Goal: Task Accomplishment & Management: Manage account settings

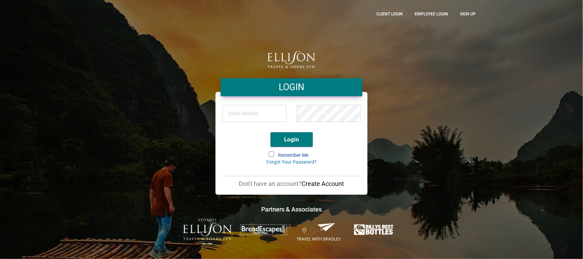
type input "[EMAIL_ADDRESS][DOMAIN_NAME]"
click at [295, 142] on button "Login" at bounding box center [292, 139] width 42 height 15
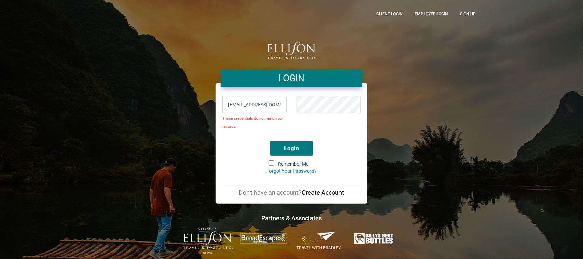
click at [380, 76] on div "LOGIN lyndab@ellisontravel.com These credentials do not match our records. Logi…" at bounding box center [291, 129] width 389 height 249
